Goal: Information Seeking & Learning: Learn about a topic

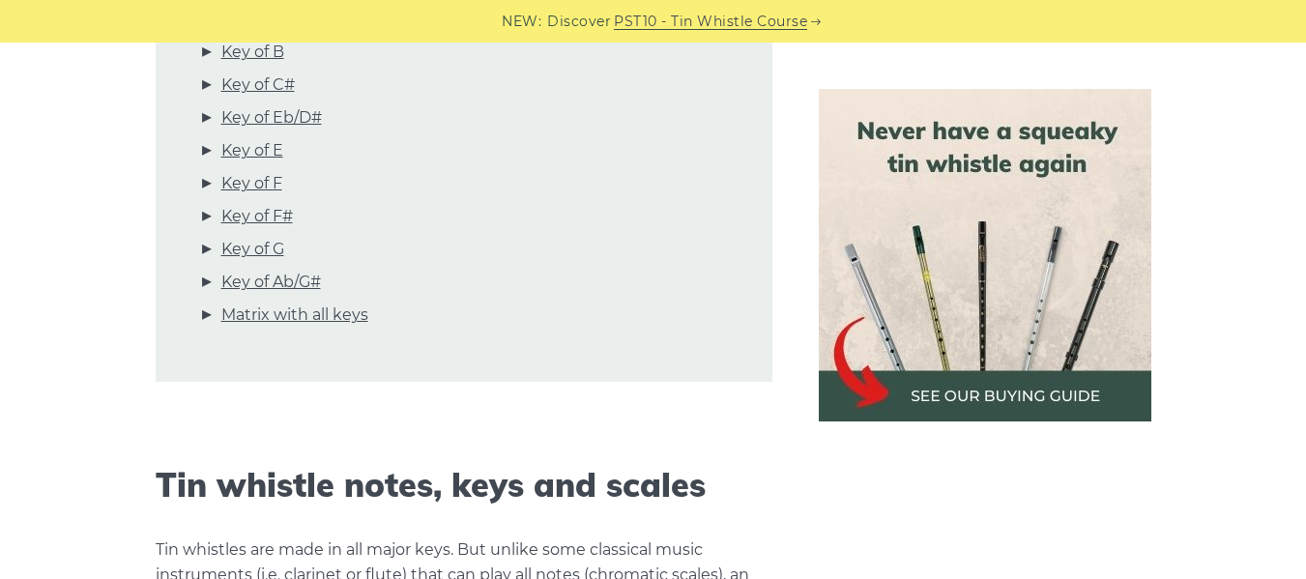
scroll to position [805, 0]
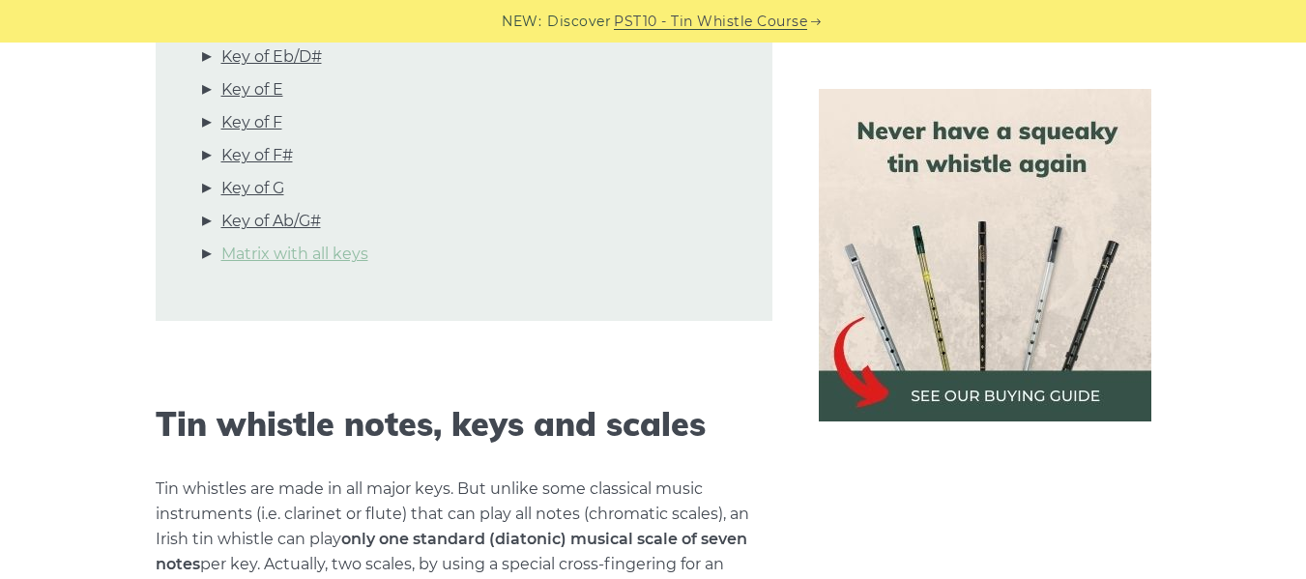
click at [286, 245] on link "Matrix with all keys" at bounding box center [294, 254] width 147 height 25
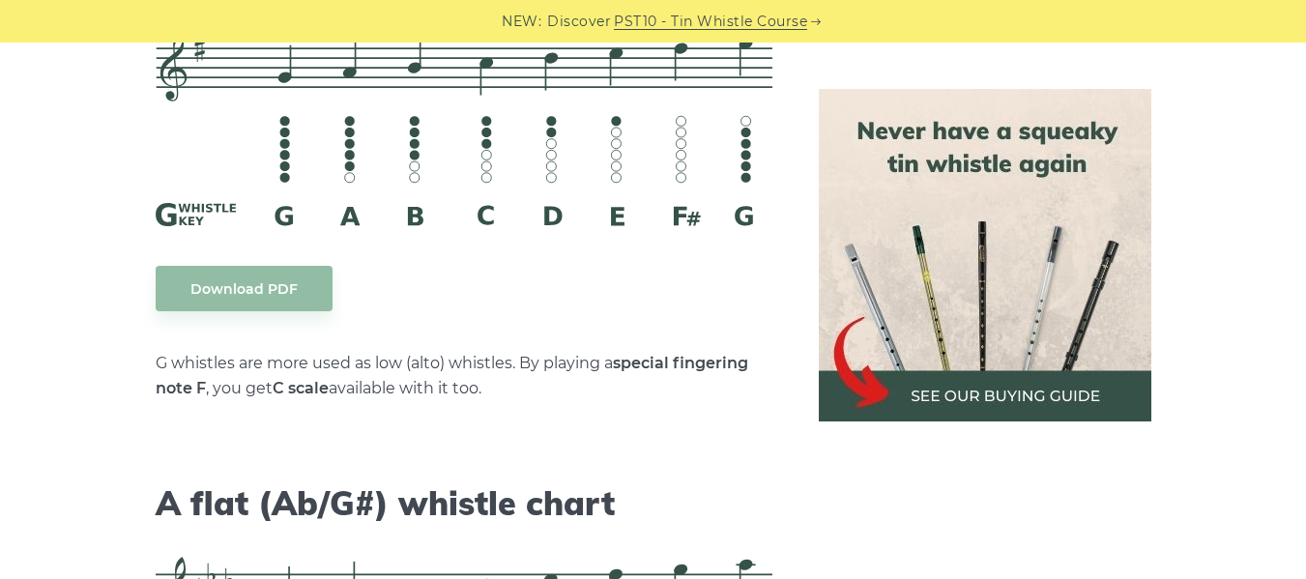
scroll to position [9970, 0]
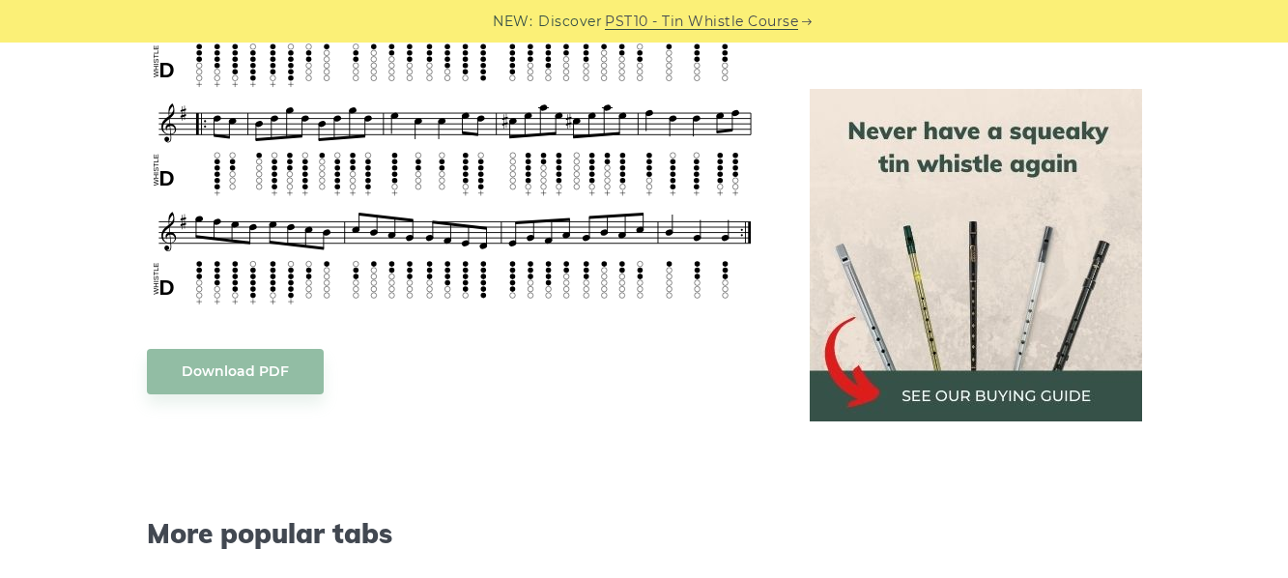
scroll to position [805, 0]
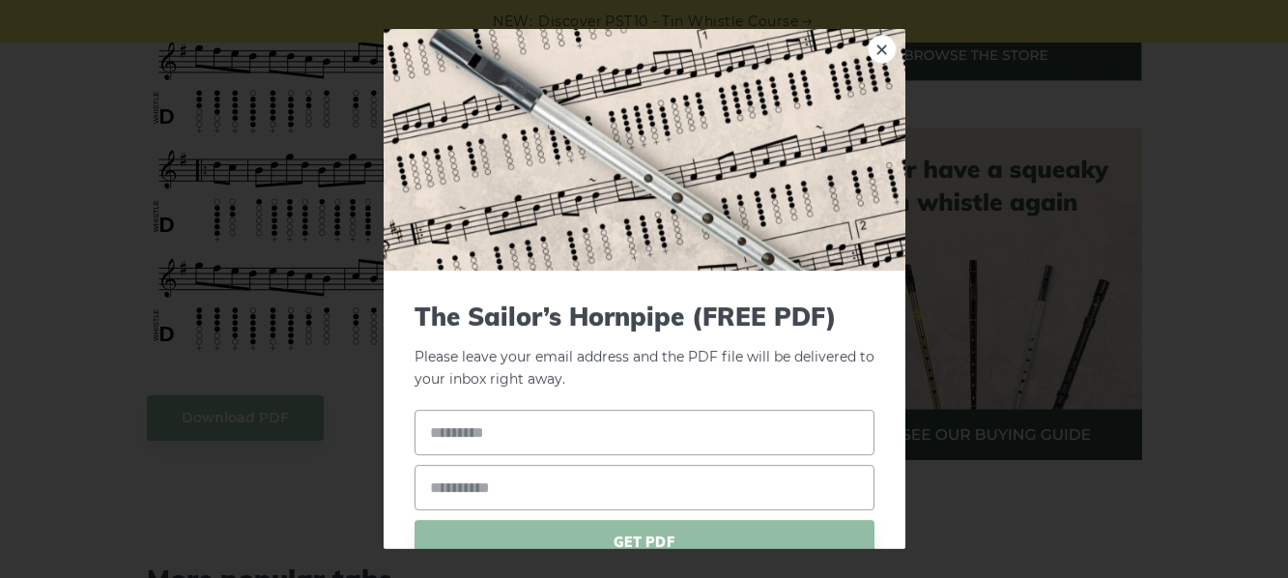
scroll to position [91, 0]
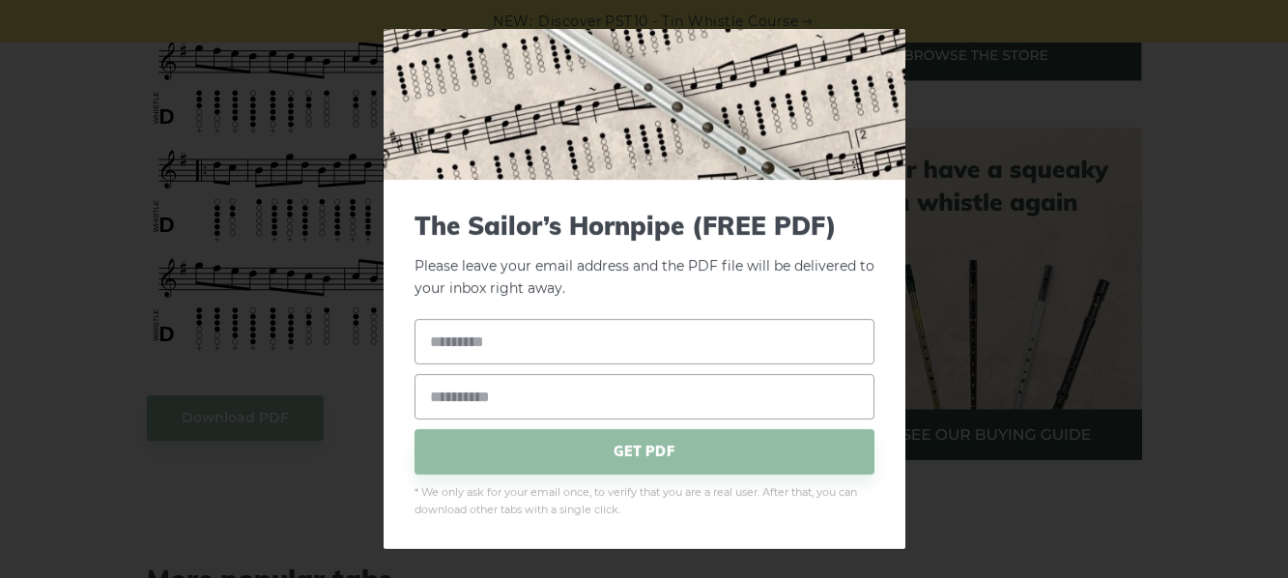
click at [994, 511] on div "× The Sailor’s Hornpipe (FREE PDF) Please leave your email address and the PDF …" at bounding box center [644, 289] width 1288 height 578
click at [77, 269] on div "× The Sailor’s Hornpipe (FREE PDF) Please leave your email address and the PDF …" at bounding box center [644, 289] width 1288 height 578
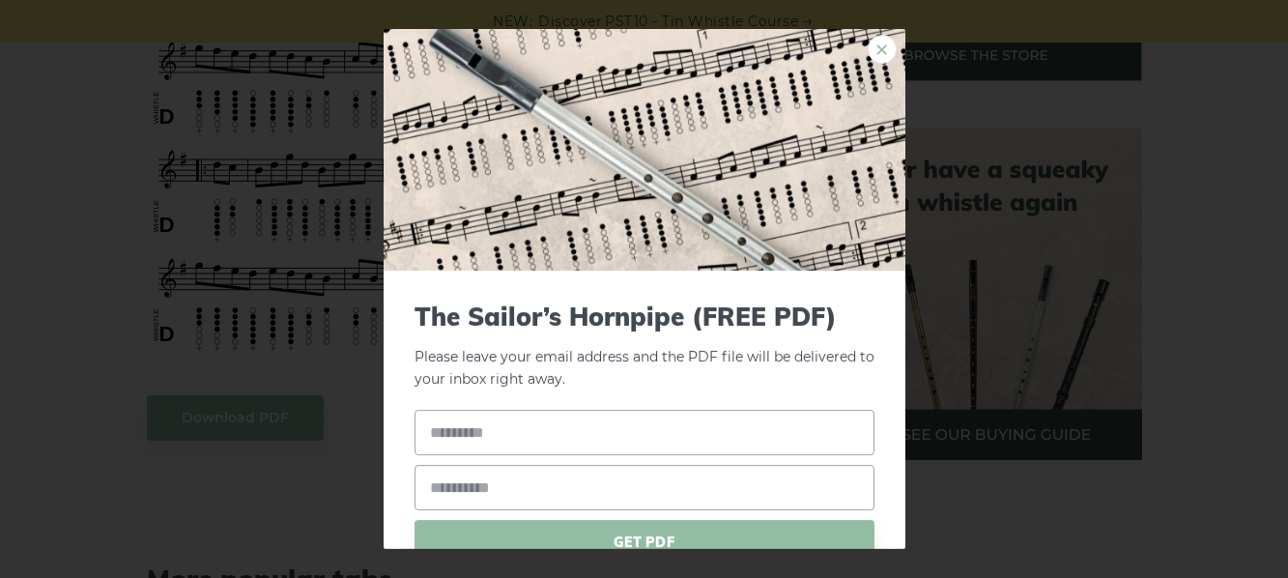
click at [871, 50] on link "×" at bounding box center [882, 49] width 29 height 29
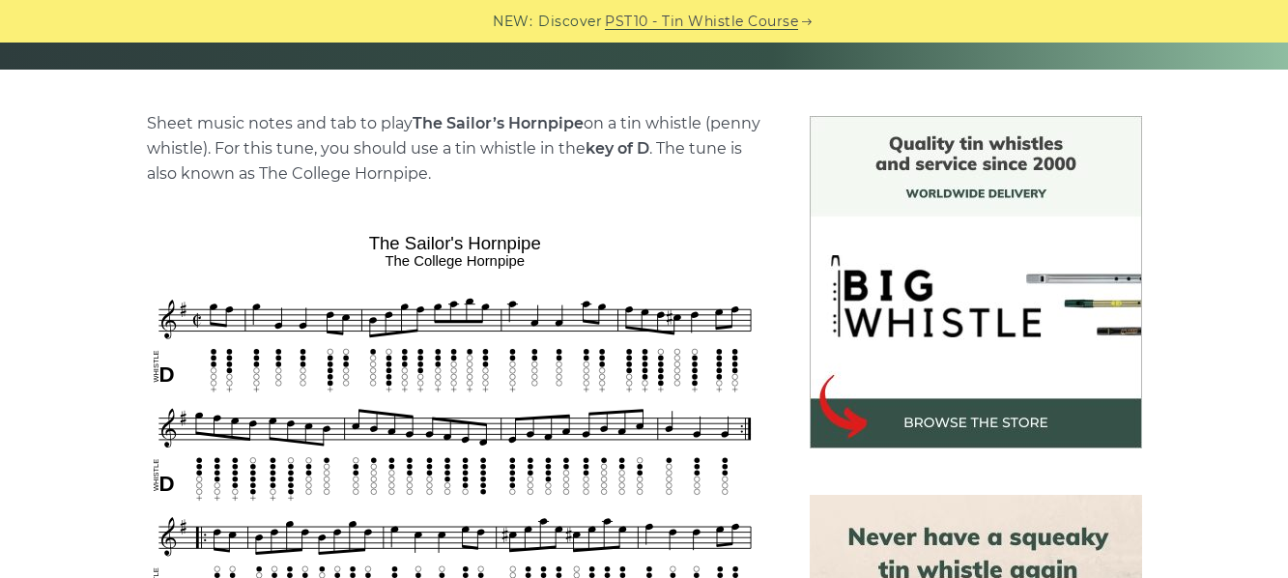
scroll to position [483, 0]
